Goal: Check status: Check status

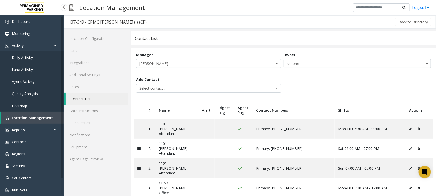
scroll to position [21, 0]
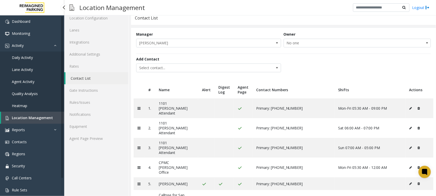
click at [26, 56] on span "Daily Activity" at bounding box center [22, 57] width 21 height 5
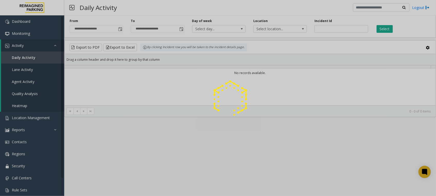
click at [340, 30] on div at bounding box center [218, 98] width 436 height 196
click at [337, 29] on div at bounding box center [218, 98] width 436 height 196
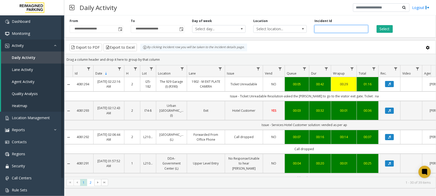
click at [336, 28] on input "number" at bounding box center [340, 29] width 53 height 8
paste input "*******"
type input "*******"
click at [384, 27] on button "Select" at bounding box center [384, 29] width 16 height 8
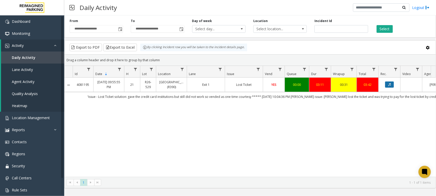
click at [392, 84] on button "Data table" at bounding box center [389, 85] width 9 height 6
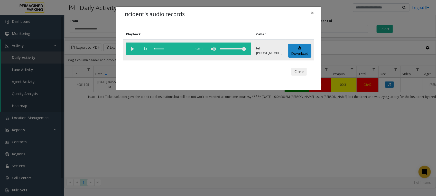
click at [132, 50] on vg-play-pause at bounding box center [132, 49] width 13 height 13
click at [156, 49] on div "scrub bar" at bounding box center [171, 49] width 35 height 13
